Goal: Task Accomplishment & Management: Use online tool/utility

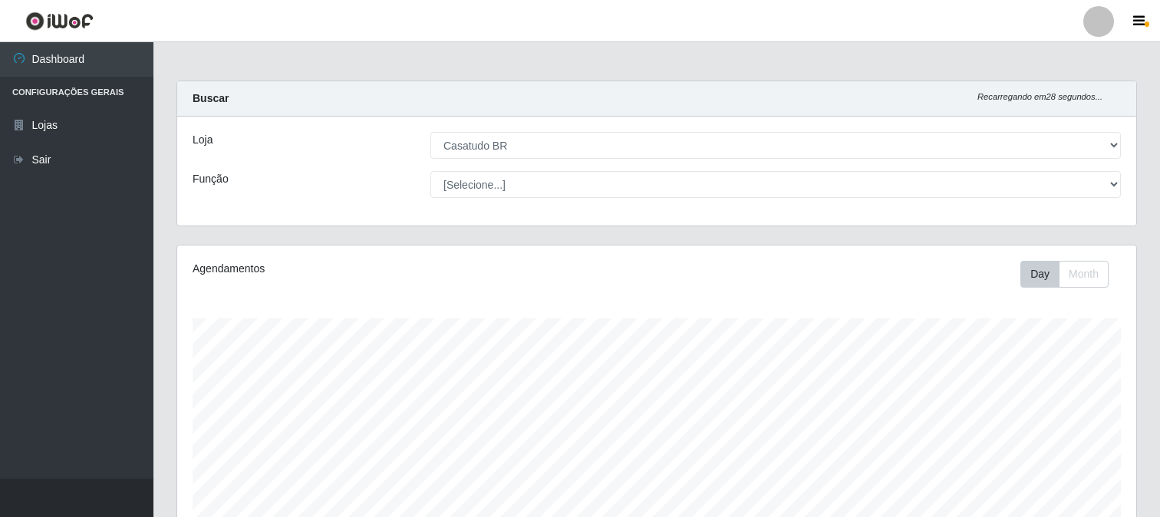
select select "197"
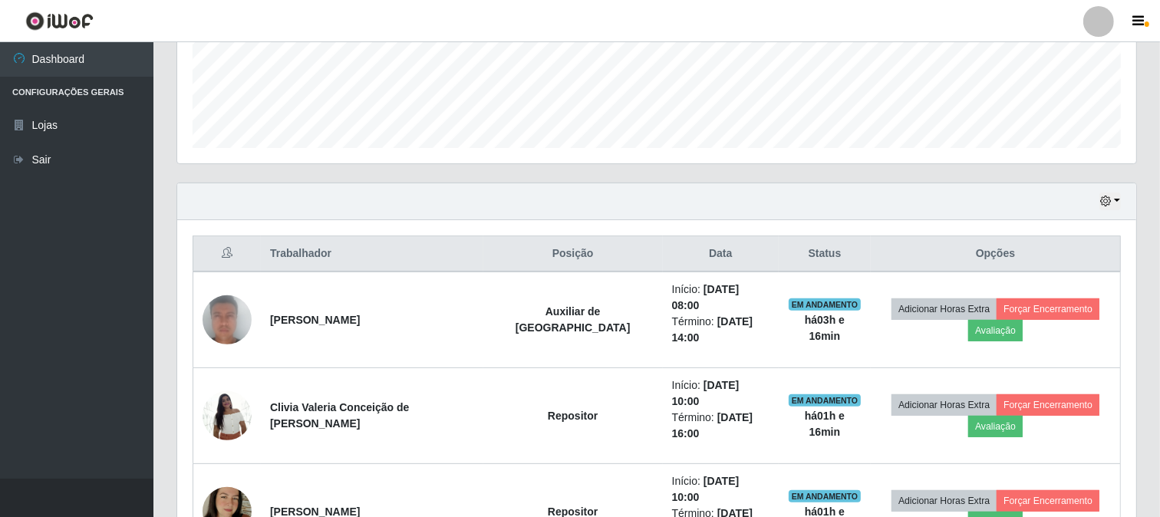
scroll to position [230, 0]
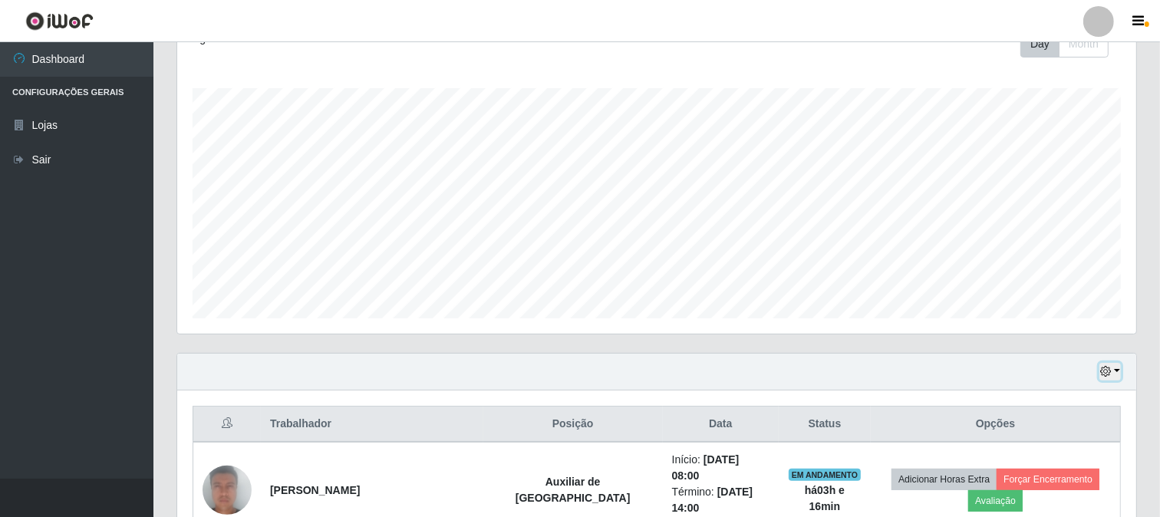
click at [1102, 374] on icon "button" at bounding box center [1105, 371] width 11 height 11
click at [1077, 347] on button "Não encerrados" at bounding box center [1058, 345] width 121 height 31
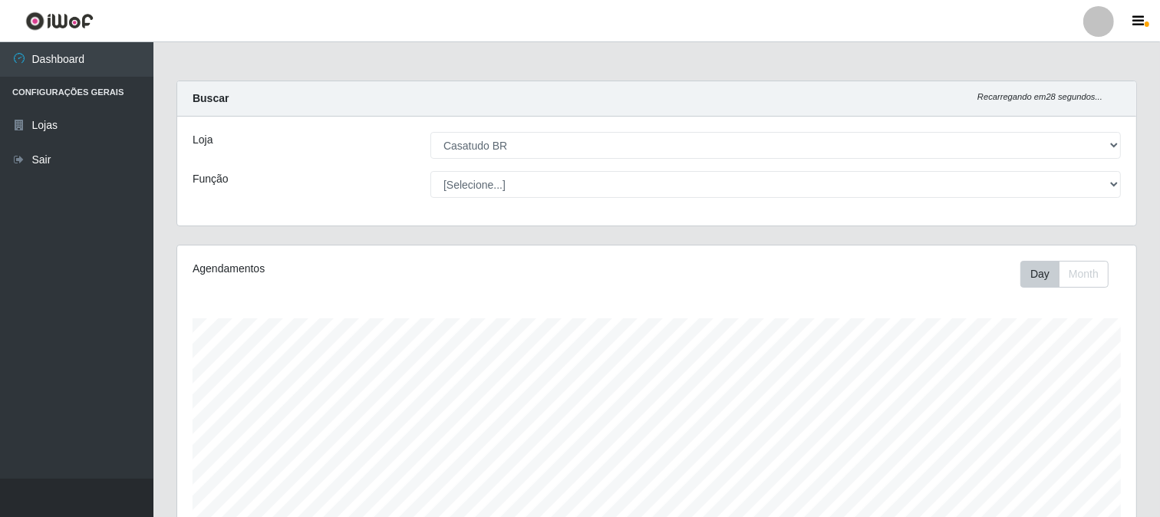
scroll to position [228, 0]
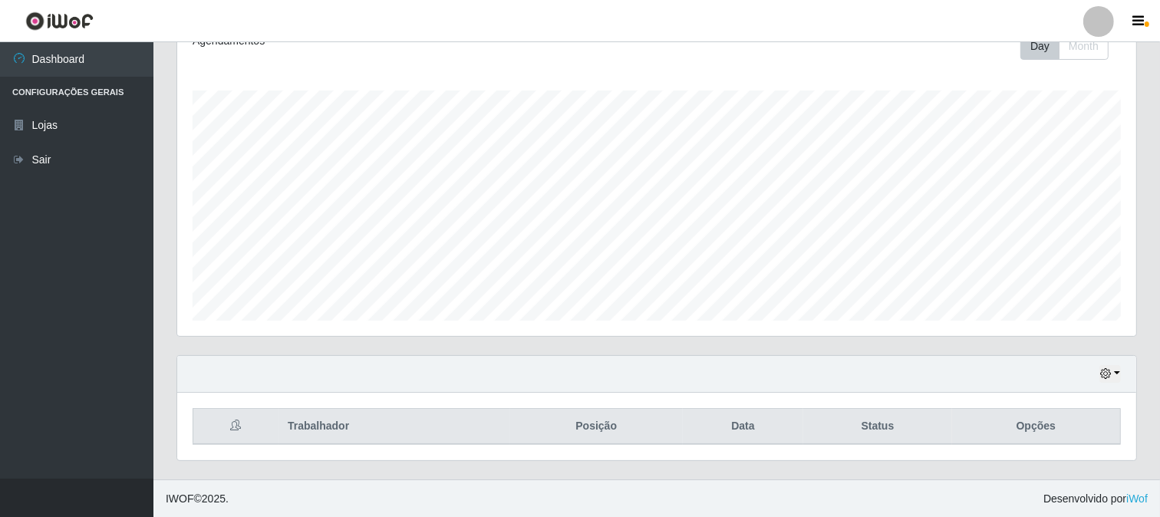
click at [1122, 371] on div "Hoje 1 dia 3 dias 1 Semana Não encerrados" at bounding box center [656, 374] width 959 height 37
click at [1114, 373] on button "button" at bounding box center [1109, 374] width 21 height 18
click at [1107, 51] on button "Month" at bounding box center [1084, 46] width 50 height 27
click at [1124, 382] on div "Hoje 1 dia 3 dias 1 Semana Não encerrados" at bounding box center [656, 374] width 959 height 37
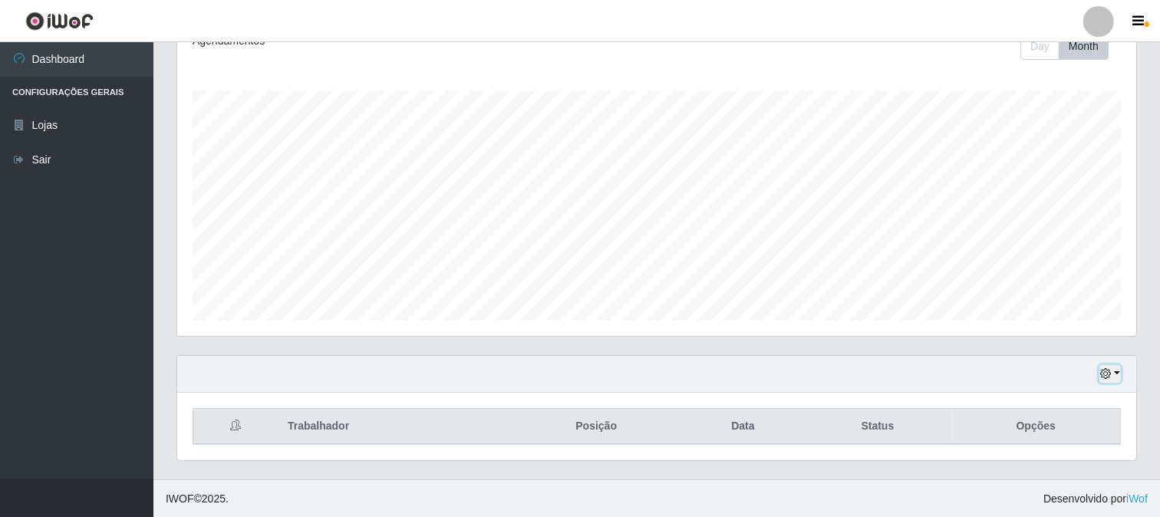
click at [1110, 370] on icon "button" at bounding box center [1105, 373] width 11 height 11
click at [1040, 41] on header "Perfil Alterar Senha Sair" at bounding box center [580, 21] width 1160 height 42
click at [1042, 54] on button "Day" at bounding box center [1039, 46] width 39 height 27
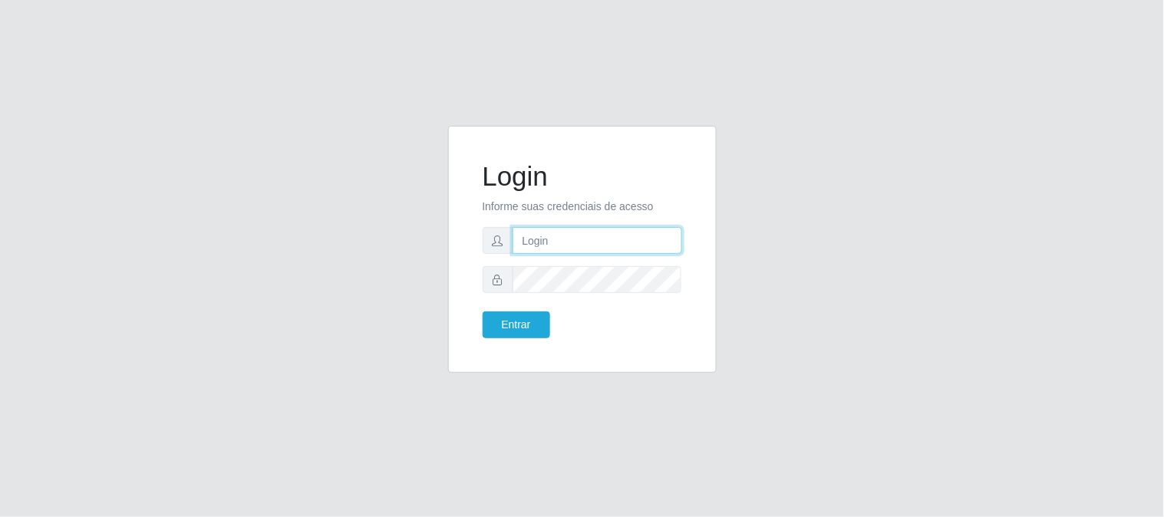
type input "elvis@casatudo"
click at [512, 339] on div "Login Informe suas credenciais de acesso [PERSON_NAME] Entrar" at bounding box center [582, 249] width 230 height 209
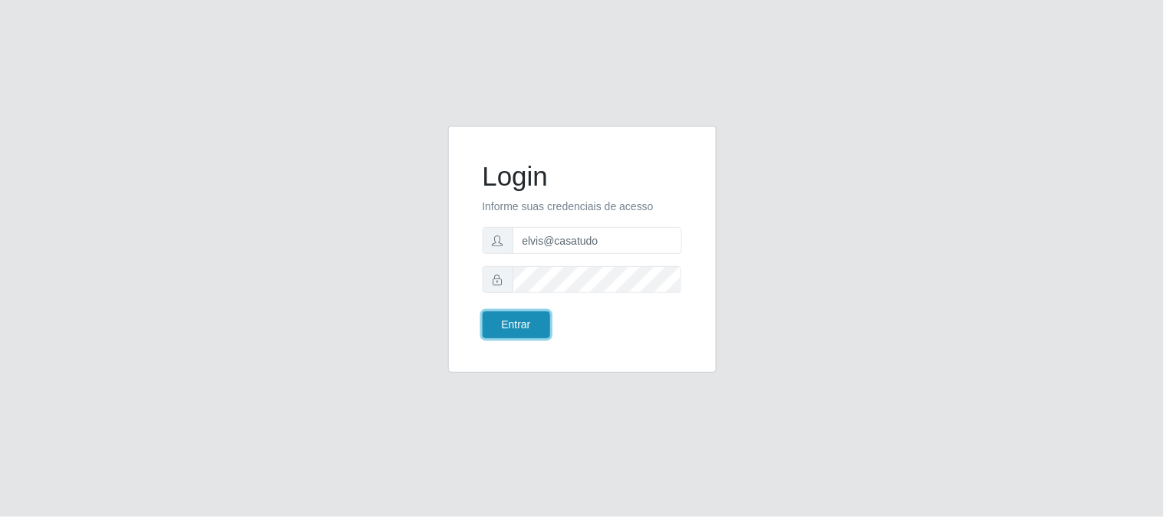
click at [512, 328] on button "Entrar" at bounding box center [517, 324] width 68 height 27
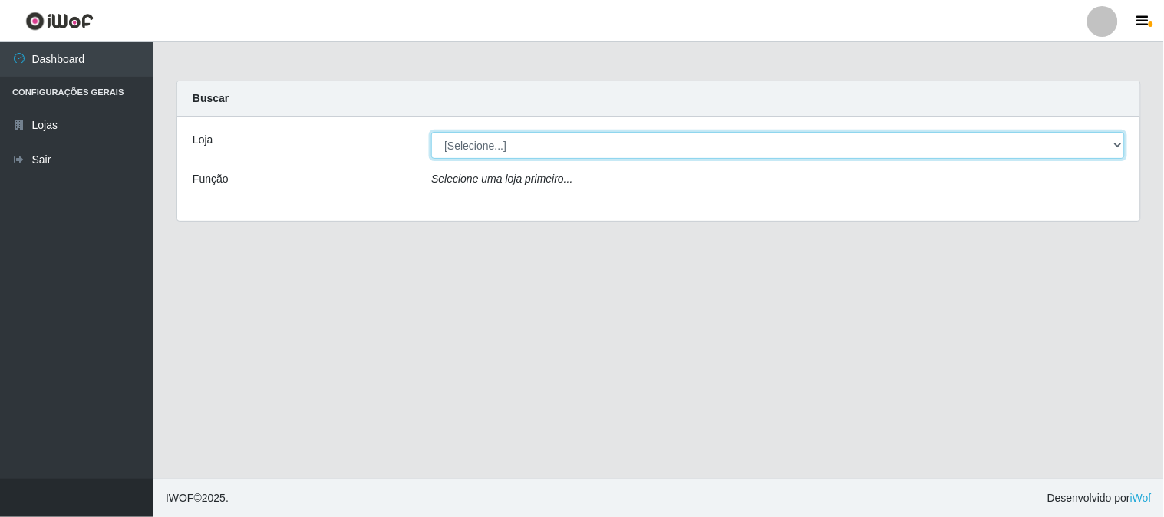
click at [1092, 143] on select "[Selecione...] Casatudo BR" at bounding box center [778, 145] width 694 height 27
select select "197"
click at [431, 132] on select "[Selecione...] Casatudo BR" at bounding box center [778, 145] width 694 height 27
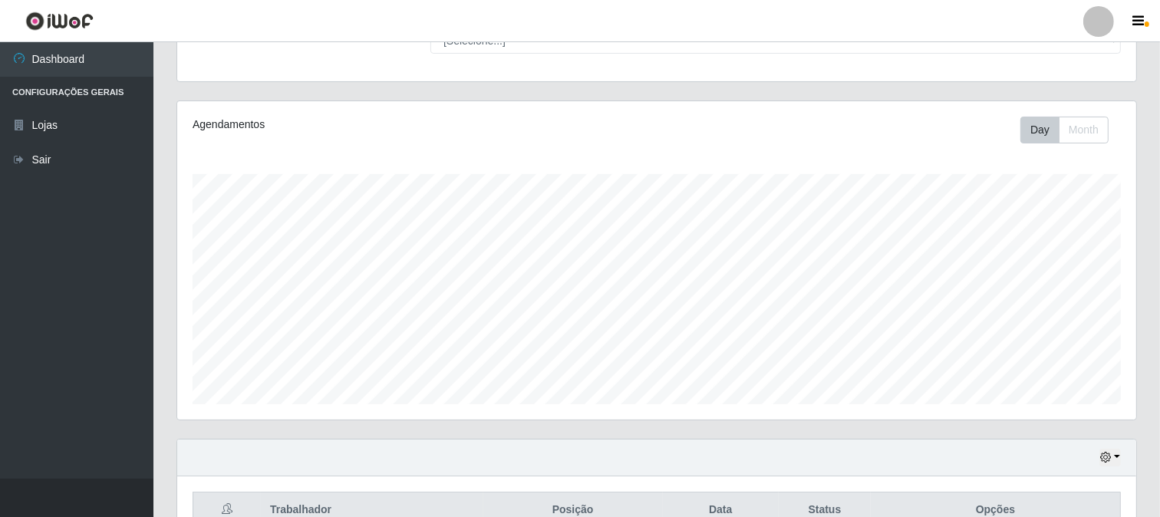
scroll to position [230, 0]
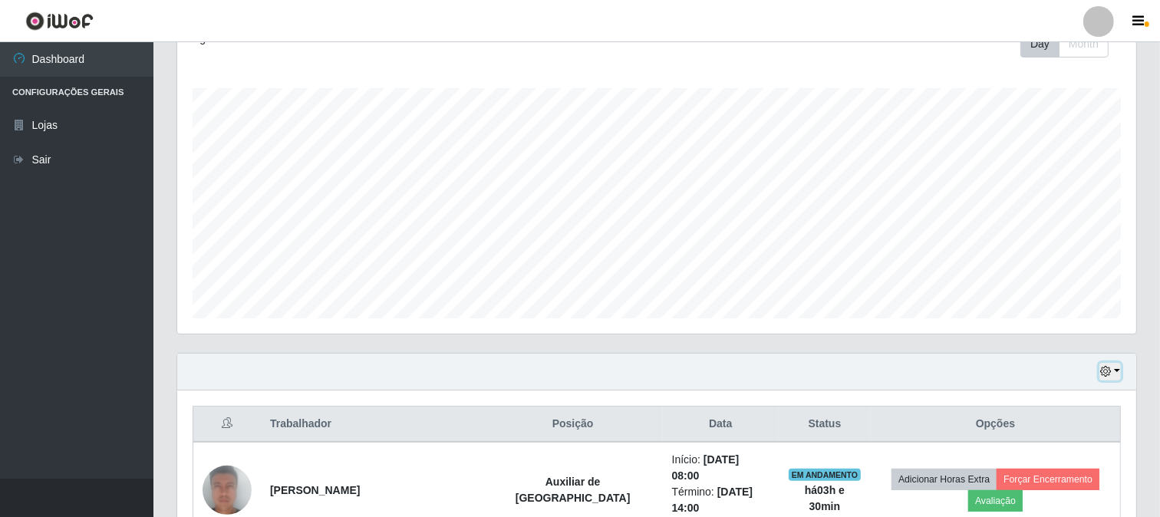
click at [1115, 367] on button "button" at bounding box center [1109, 372] width 21 height 18
click at [1049, 346] on button "Não encerrados" at bounding box center [1058, 345] width 121 height 31
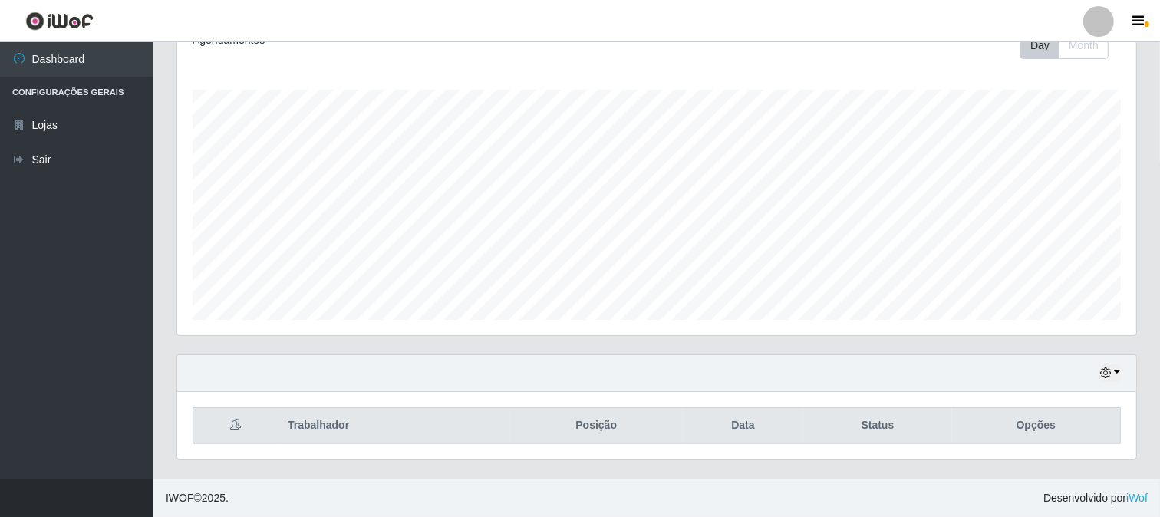
scroll to position [228, 0]
drag, startPoint x: 1155, startPoint y: 371, endPoint x: 1145, endPoint y: 477, distance: 107.2
click at [1146, 478] on div "Carregando... Buscar Recarregando em 9 segundos... Loja [Selecione...] Casatudo…" at bounding box center [656, 166] width 1007 height 627
click at [1140, 15] on icon "button" at bounding box center [1139, 22] width 12 height 14
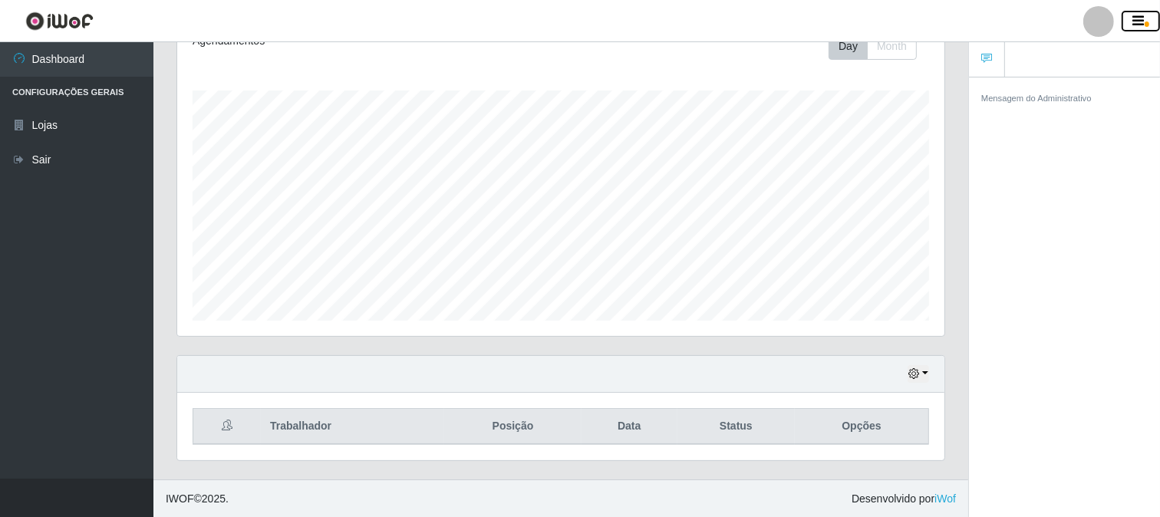
scroll to position [766881, 766433]
click at [934, 384] on div "Hoje 1 dia 3 dias 1 Semana Não encerrados" at bounding box center [560, 374] width 767 height 37
click at [911, 367] on button "button" at bounding box center [918, 374] width 21 height 18
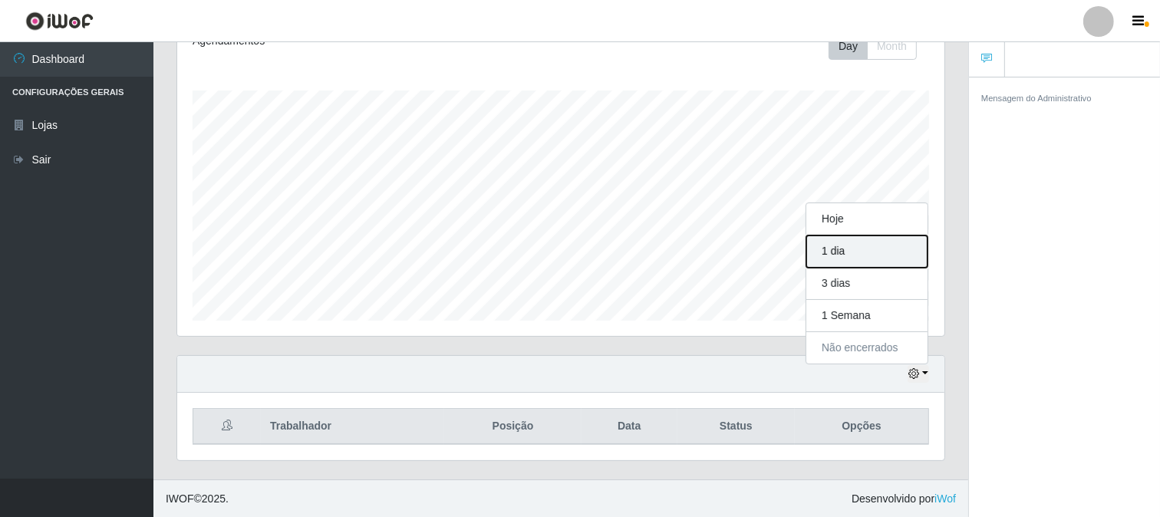
click at [849, 244] on button "1 dia" at bounding box center [866, 252] width 121 height 32
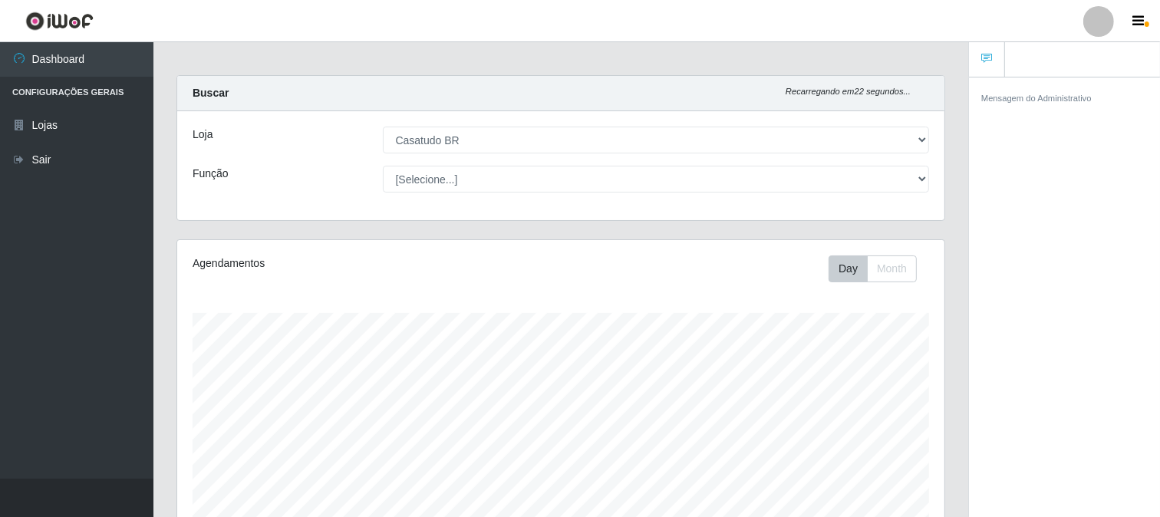
scroll to position [0, 0]
